Goal: Transaction & Acquisition: Download file/media

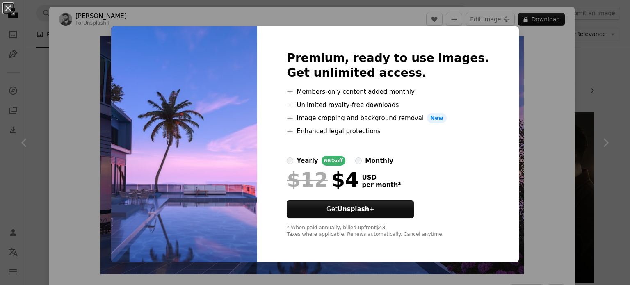
scroll to position [142, 0]
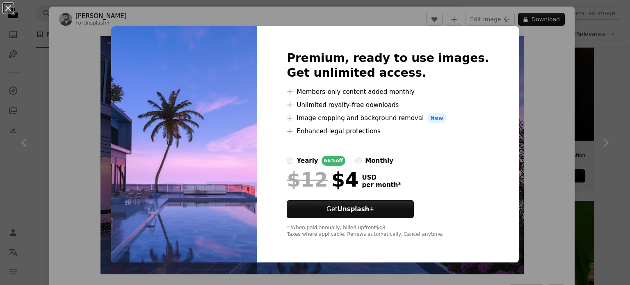
click at [171, 147] on img at bounding box center [184, 144] width 146 height 236
click at [7, 9] on button "An X shape" at bounding box center [8, 8] width 10 height 10
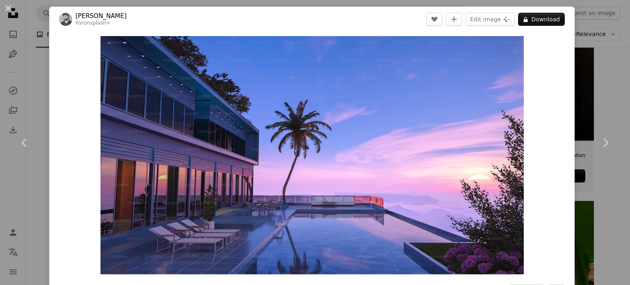
click at [7, 9] on button "An X shape" at bounding box center [8, 8] width 10 height 10
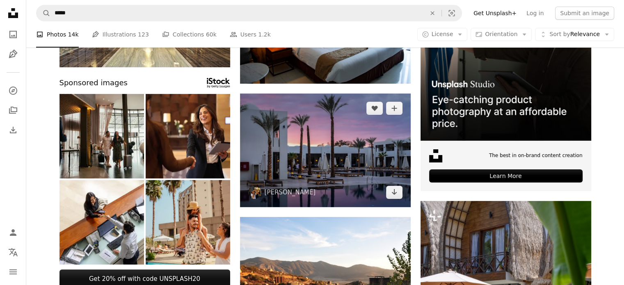
click at [345, 164] on img at bounding box center [325, 151] width 171 height 114
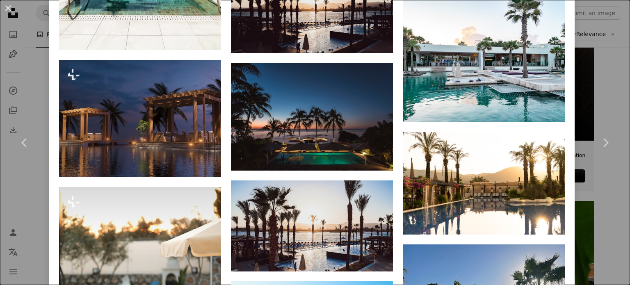
scroll to position [1874, 0]
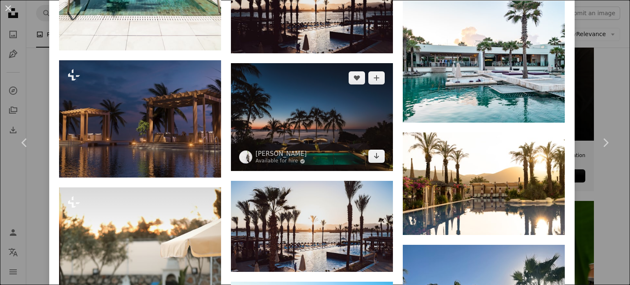
click at [274, 89] on img at bounding box center [312, 117] width 162 height 108
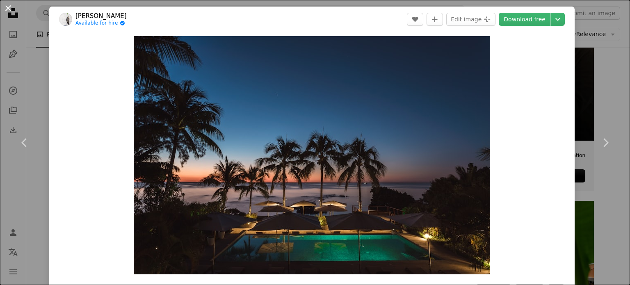
click at [9, 8] on button "An X shape" at bounding box center [8, 8] width 10 height 10
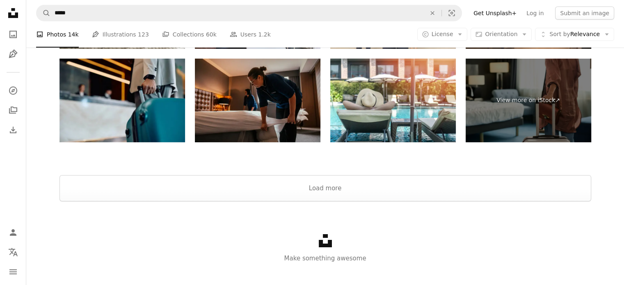
scroll to position [2702, 0]
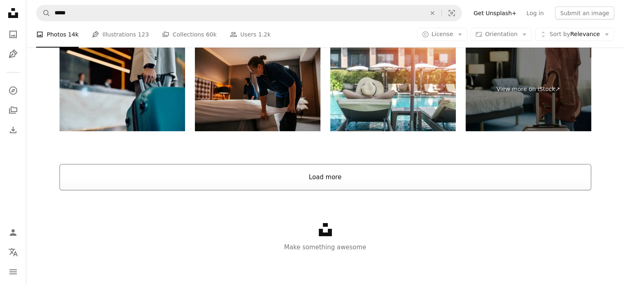
click at [312, 185] on button "Load more" at bounding box center [326, 177] width 532 height 26
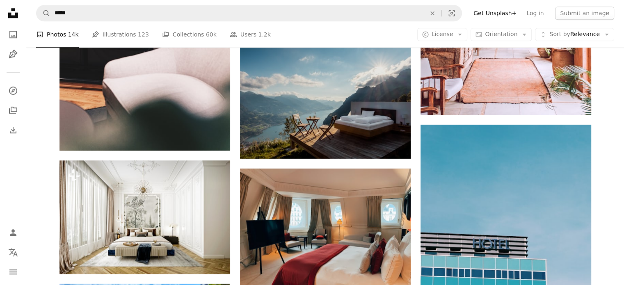
scroll to position [3946, 0]
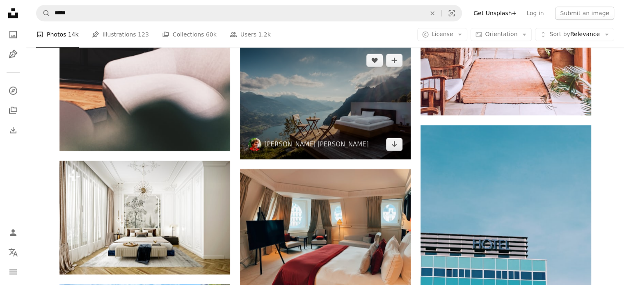
click at [288, 85] on img at bounding box center [325, 103] width 171 height 114
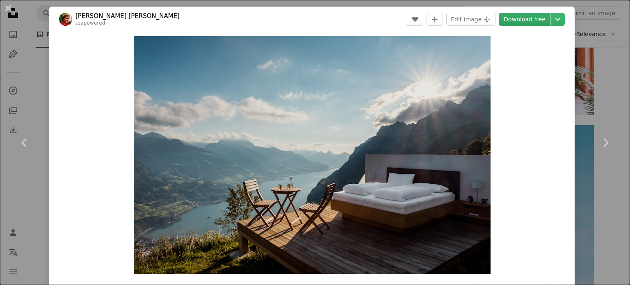
click at [518, 18] on link "Download free" at bounding box center [525, 19] width 52 height 13
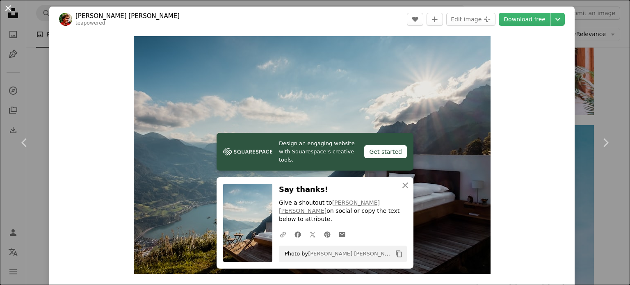
click at [4, 10] on button "An X shape" at bounding box center [8, 8] width 10 height 10
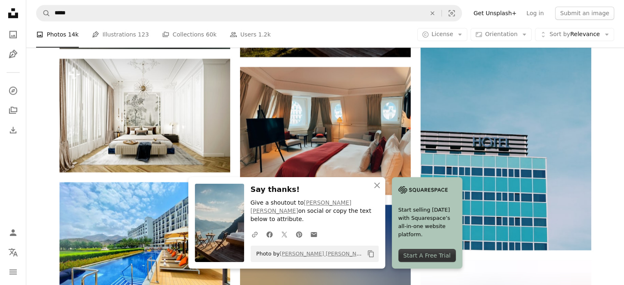
scroll to position [4050, 0]
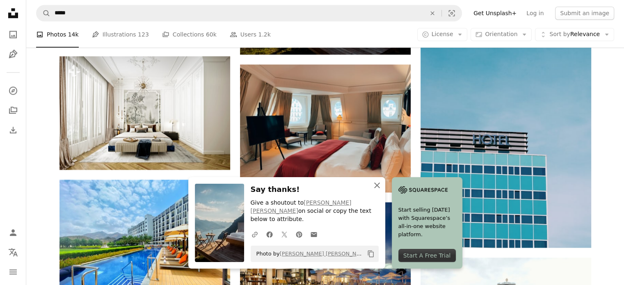
click at [376, 188] on icon "button" at bounding box center [377, 186] width 6 height 6
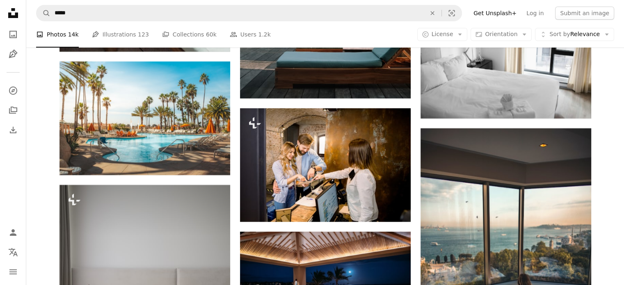
scroll to position [6128, 0]
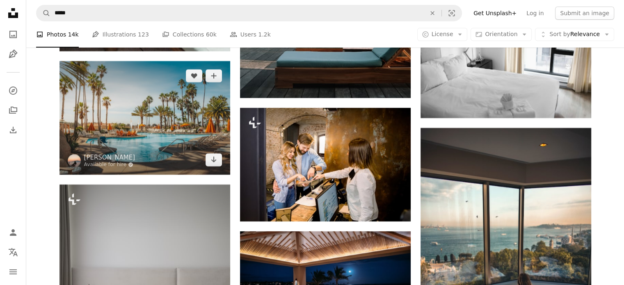
click at [170, 147] on img at bounding box center [145, 118] width 171 height 114
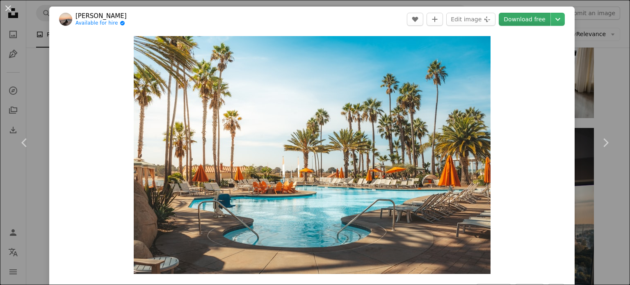
click at [517, 23] on link "Download free" at bounding box center [525, 19] width 52 height 13
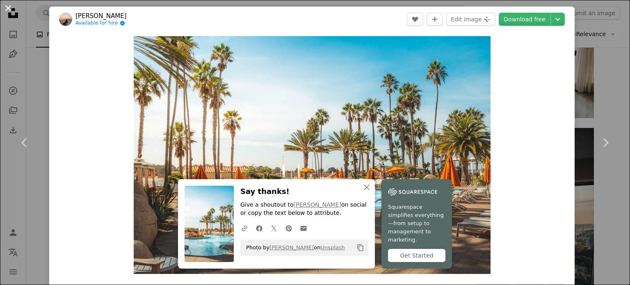
click at [10, 8] on button "An X shape" at bounding box center [8, 8] width 10 height 10
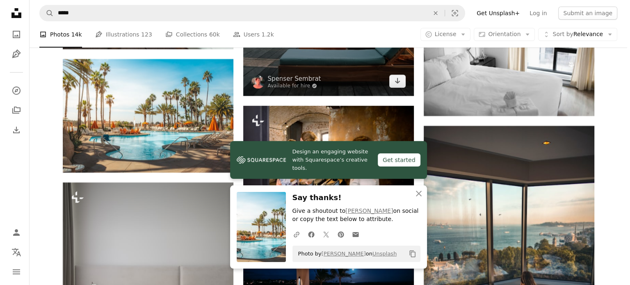
scroll to position [6130, 0]
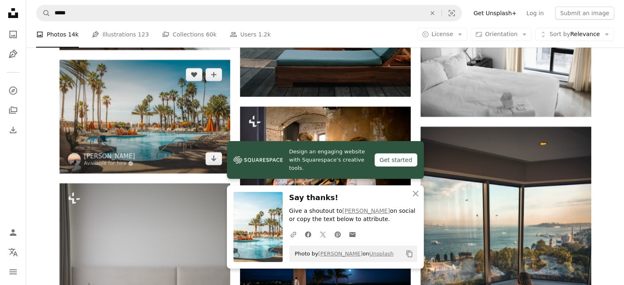
click at [153, 105] on img at bounding box center [145, 117] width 171 height 114
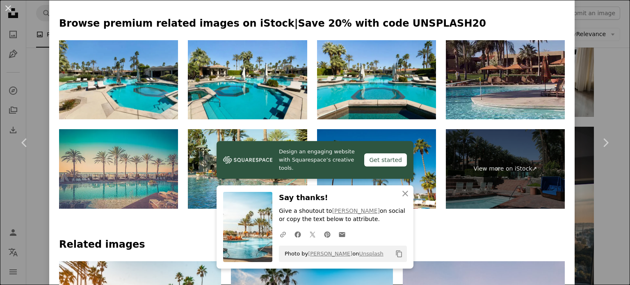
scroll to position [414, 0]
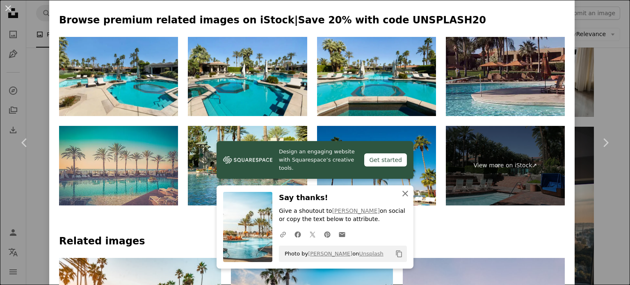
click at [403, 195] on icon "button" at bounding box center [406, 194] width 6 height 6
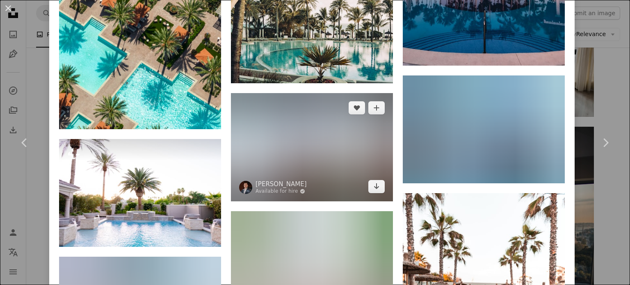
scroll to position [823, 0]
